Goal: Find contact information: Find contact information

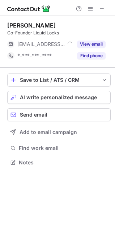
scroll to position [4, 4]
click at [103, 8] on span at bounding box center [102, 9] width 6 height 6
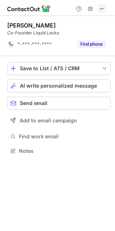
click at [101, 7] on span at bounding box center [102, 9] width 6 height 6
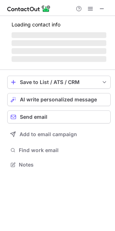
scroll to position [4, 4]
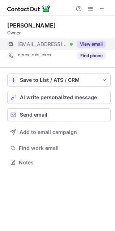
click at [99, 44] on button "View email" at bounding box center [91, 44] width 29 height 7
